Goal: Task Accomplishment & Management: Use online tool/utility

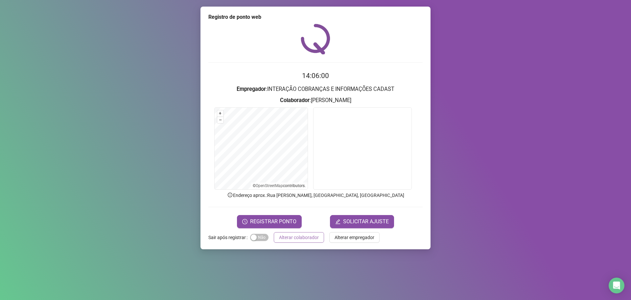
click at [289, 239] on span "Alterar colaborador" at bounding box center [299, 236] width 40 height 7
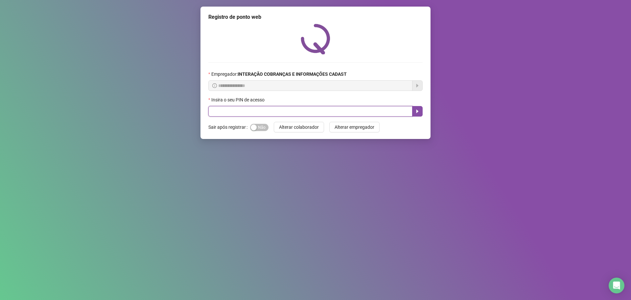
click at [303, 112] on input "text" at bounding box center [310, 111] width 204 height 11
type input "*****"
click at [419, 111] on icon "caret-right" at bounding box center [417, 111] width 5 height 5
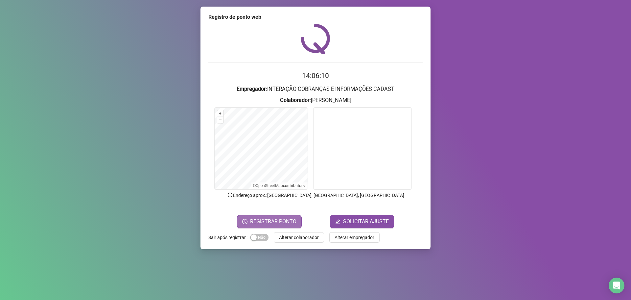
click at [279, 217] on span "REGISTRAR PONTO" at bounding box center [273, 221] width 46 height 8
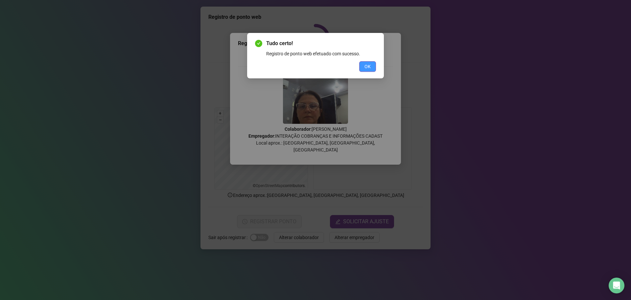
click at [368, 68] on span "OK" at bounding box center [368, 66] width 6 height 7
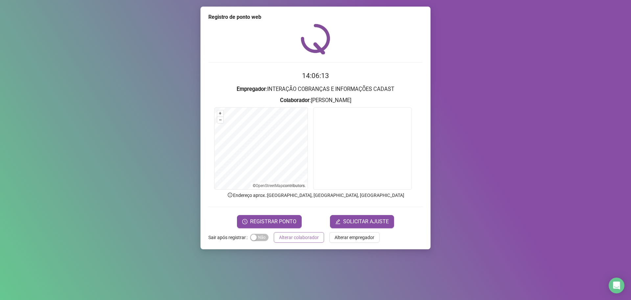
click at [294, 237] on span "Alterar colaborador" at bounding box center [299, 236] width 40 height 7
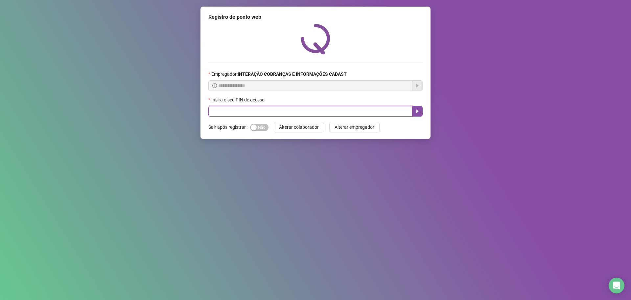
click at [307, 110] on input "text" at bounding box center [310, 111] width 204 height 11
type input "*****"
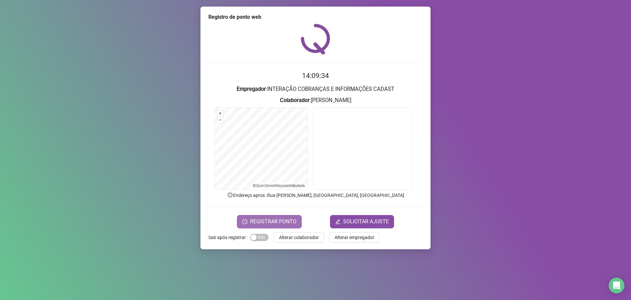
click at [267, 220] on span "REGISTRAR PONTO" at bounding box center [273, 221] width 46 height 8
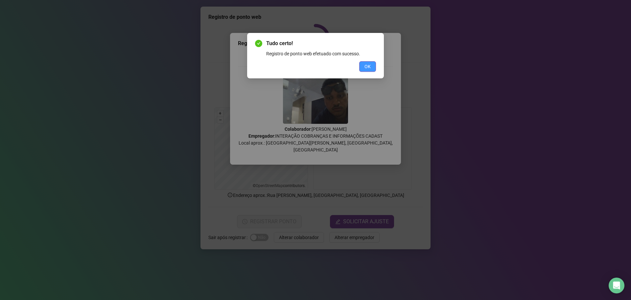
click at [367, 62] on button "OK" at bounding box center [367, 66] width 17 height 11
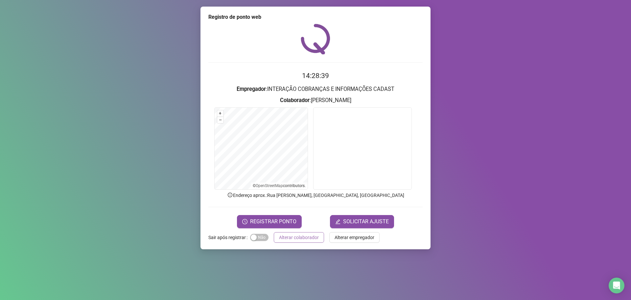
click at [290, 239] on span "Alterar colaborador" at bounding box center [299, 236] width 40 height 7
